Goal: Transaction & Acquisition: Purchase product/service

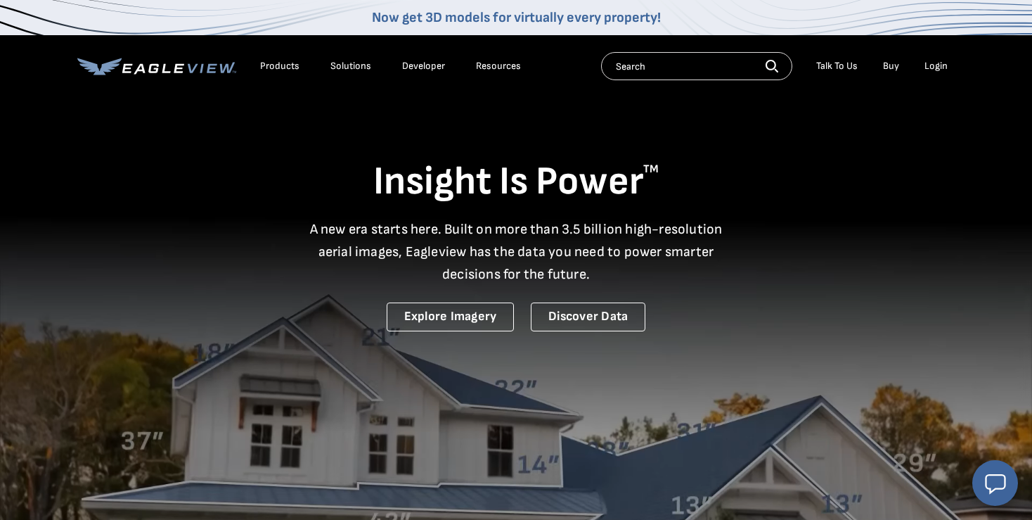
click at [936, 68] on div "Login" at bounding box center [936, 66] width 23 height 13
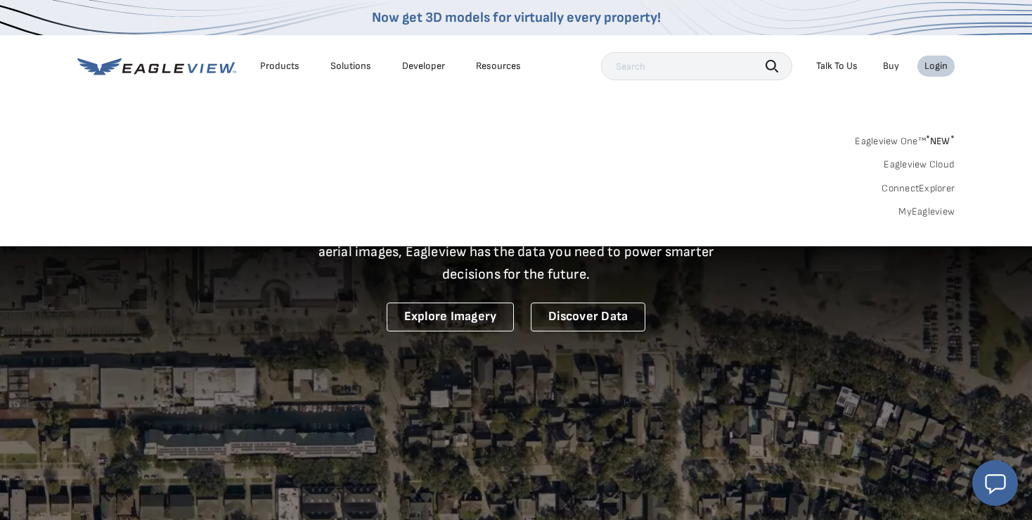
click at [924, 216] on link "MyEagleview" at bounding box center [927, 211] width 56 height 13
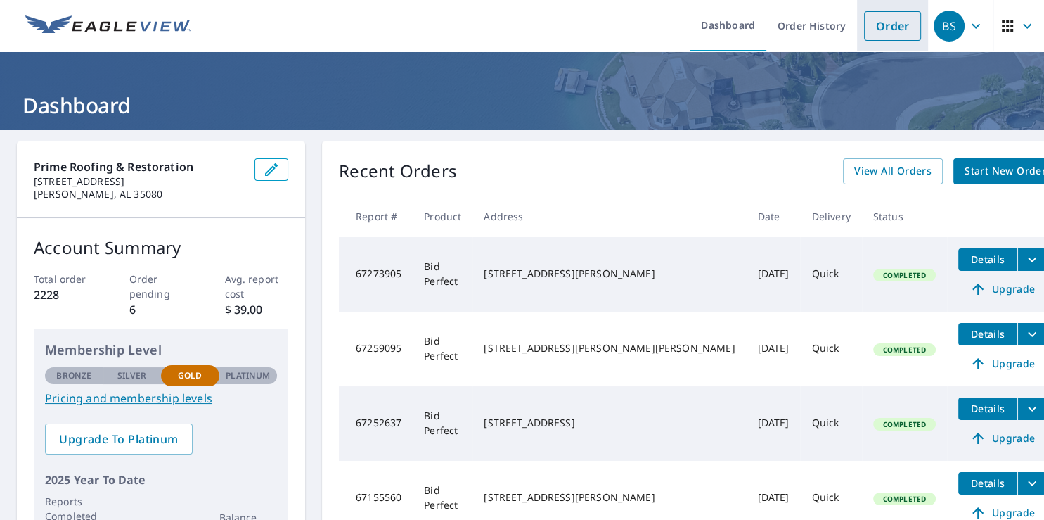
click at [878, 30] on link "Order" at bounding box center [892, 26] width 57 height 30
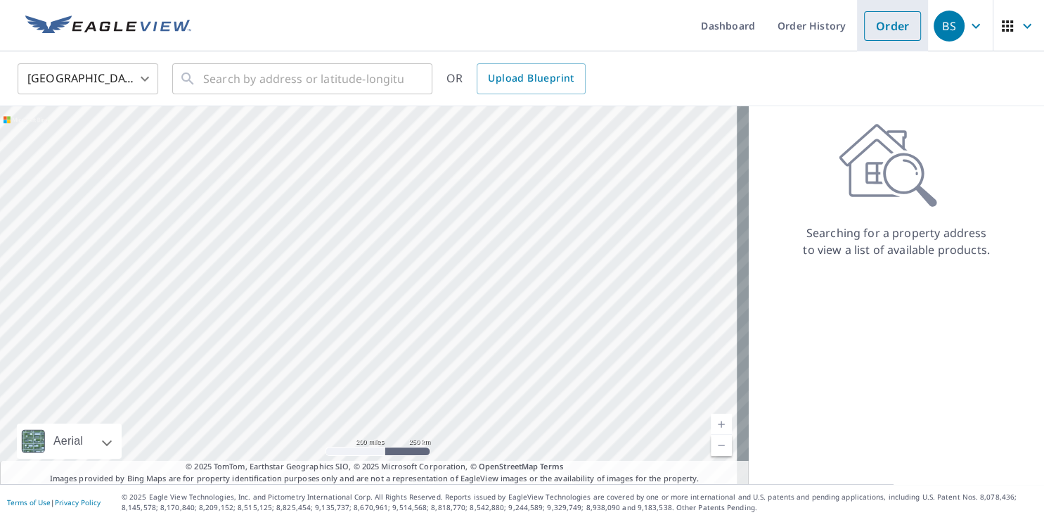
click at [895, 27] on link "Order" at bounding box center [892, 26] width 57 height 30
click at [212, 83] on input "text" at bounding box center [303, 78] width 200 height 39
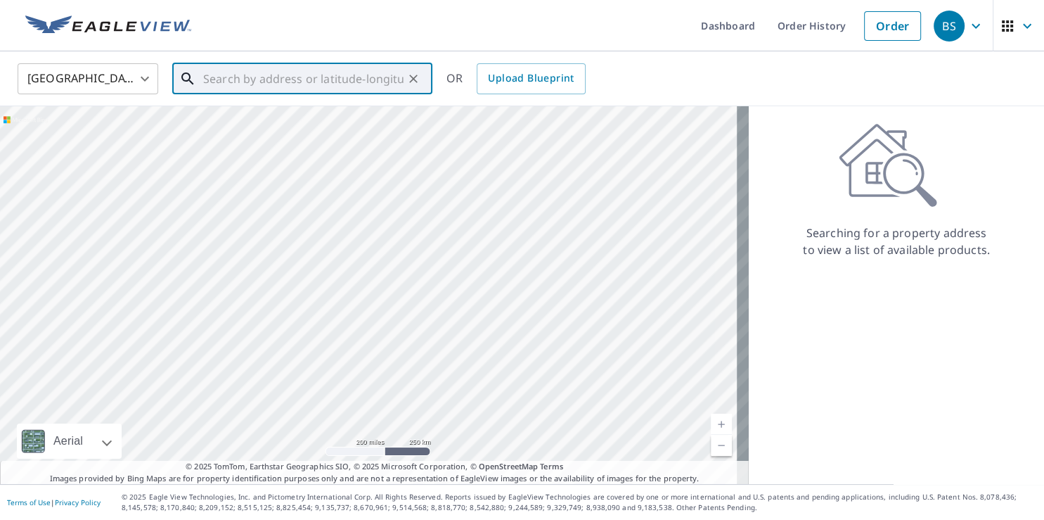
paste input "253 Stoney Trl"
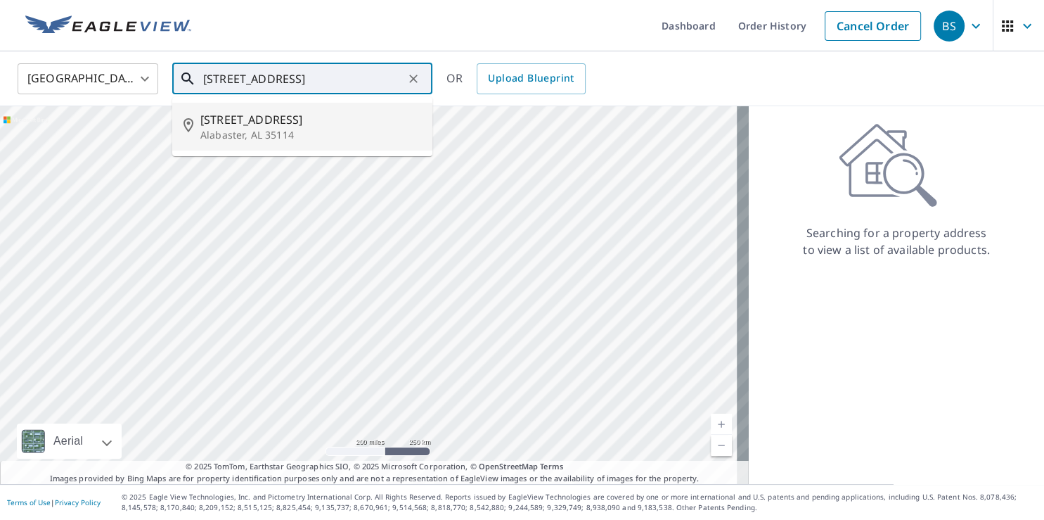
click at [252, 122] on span "253 Stoney Trl" at bounding box center [310, 119] width 221 height 17
type input "253 Stoney Trl Alabaster, AL 35114"
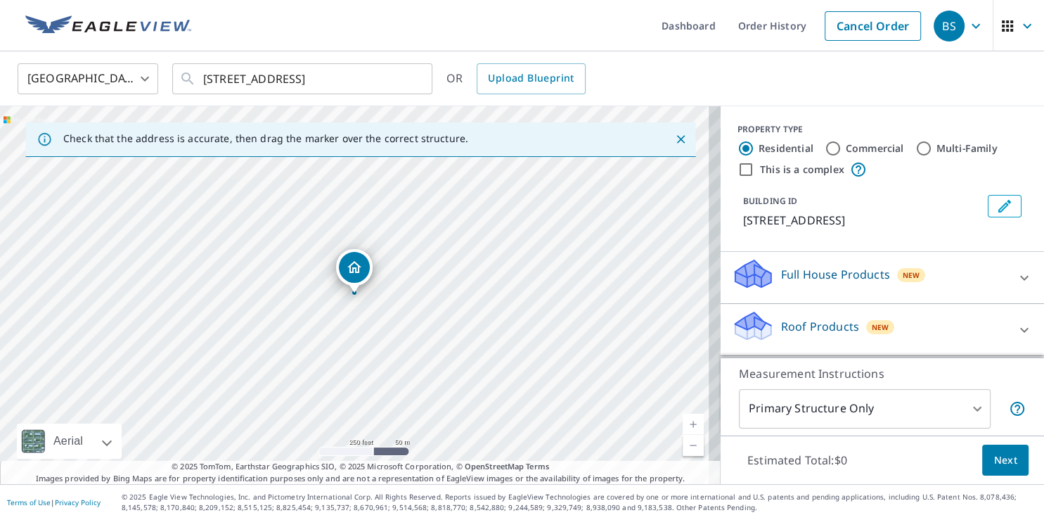
click at [963, 319] on div "Roof Products New" at bounding box center [870, 329] width 276 height 40
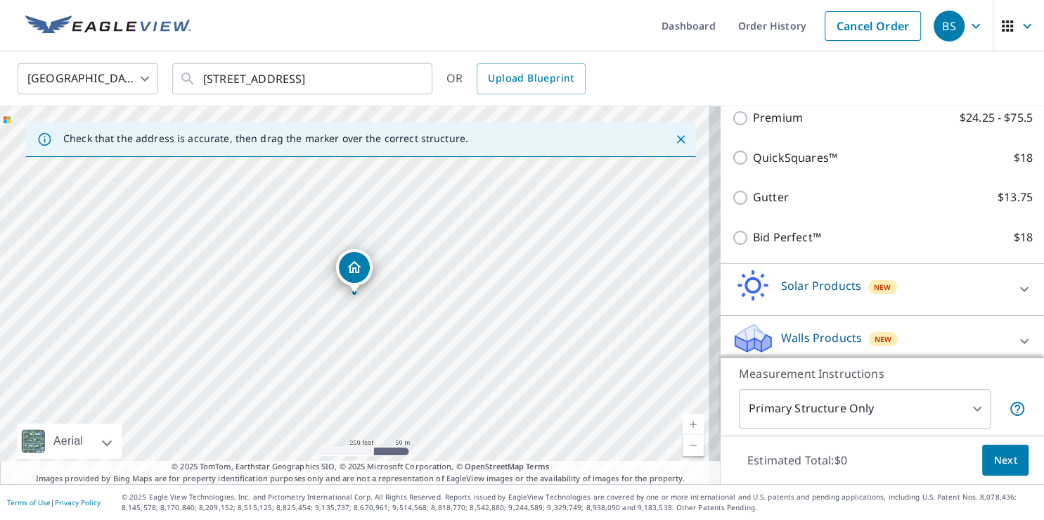
scroll to position [262, 0]
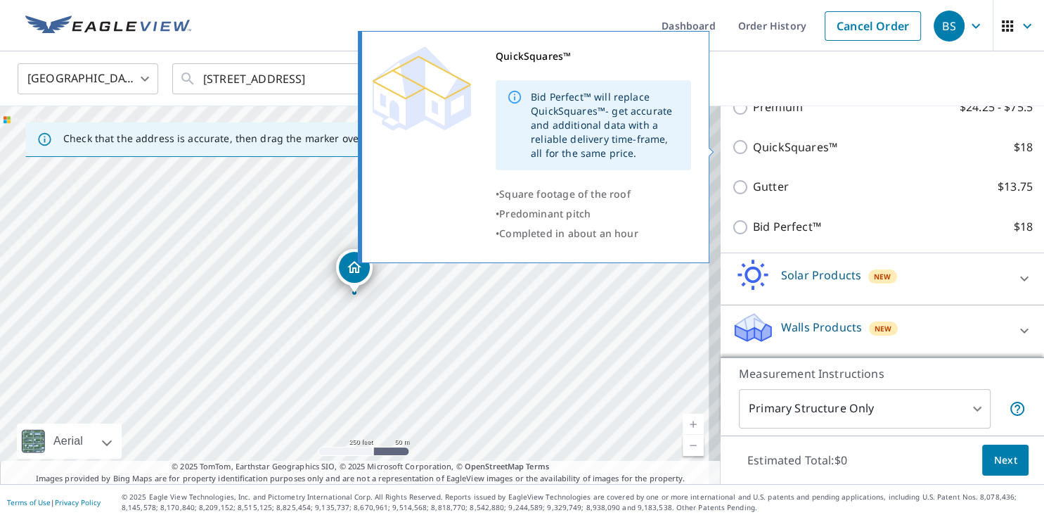
click at [732, 146] on input "QuickSquares™ $18" at bounding box center [742, 147] width 21 height 17
checkbox input "true"
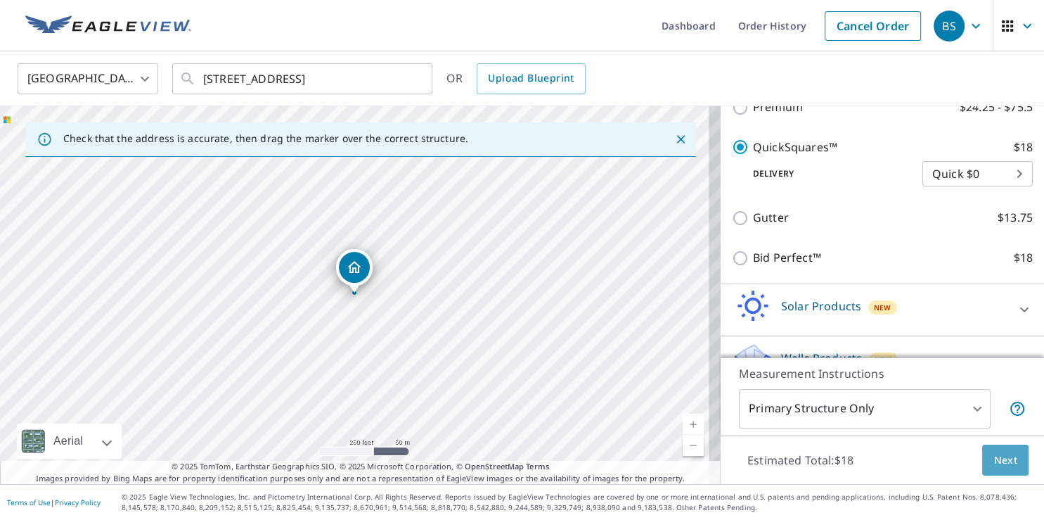
click at [994, 454] on span "Next" at bounding box center [1006, 460] width 24 height 18
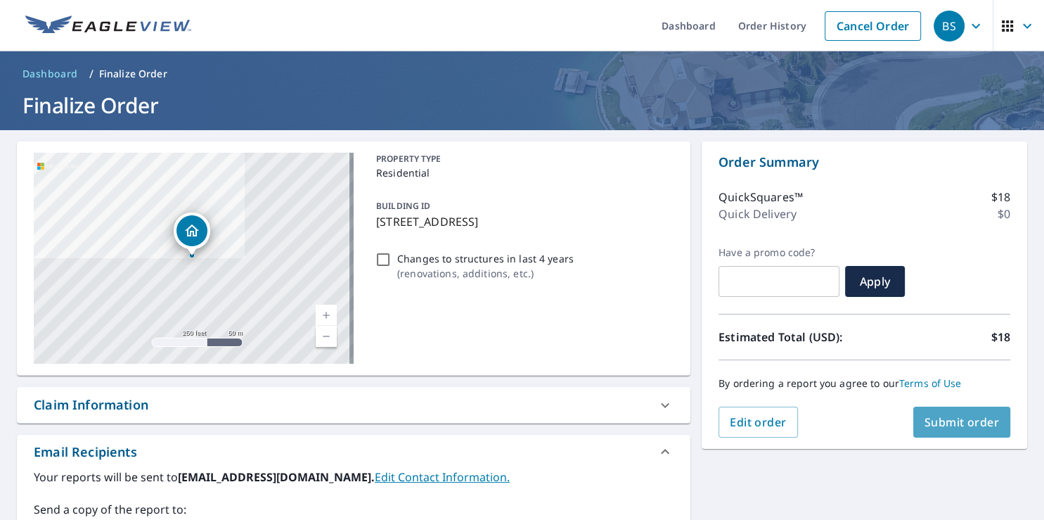
click at [942, 417] on span "Submit order" at bounding box center [962, 421] width 75 height 15
